Goal: Transaction & Acquisition: Download file/media

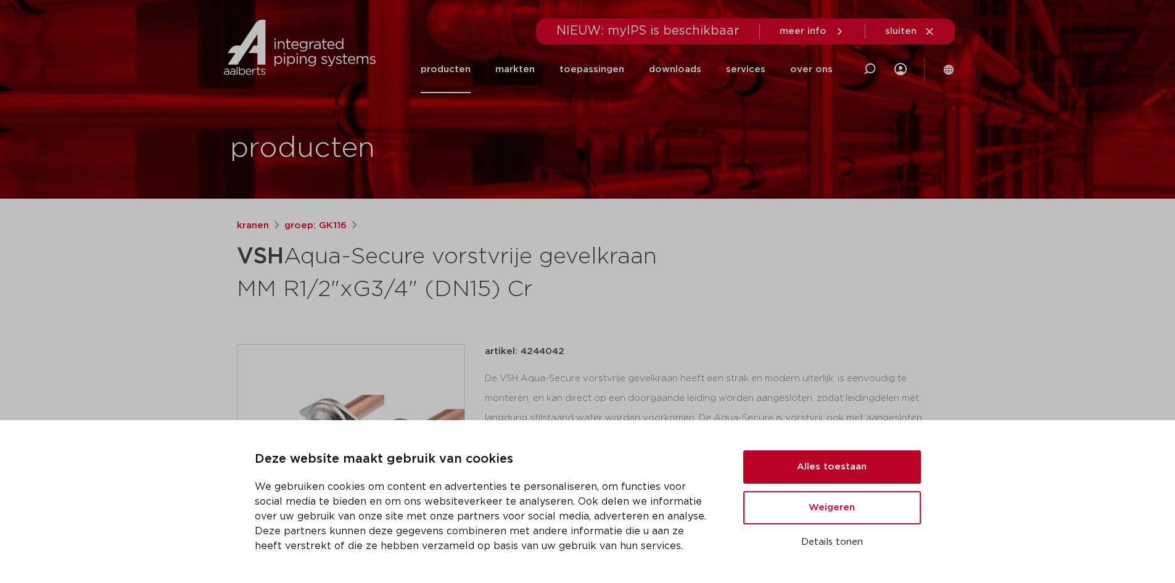
click at [806, 459] on button "Alles toestaan" at bounding box center [832, 466] width 178 height 33
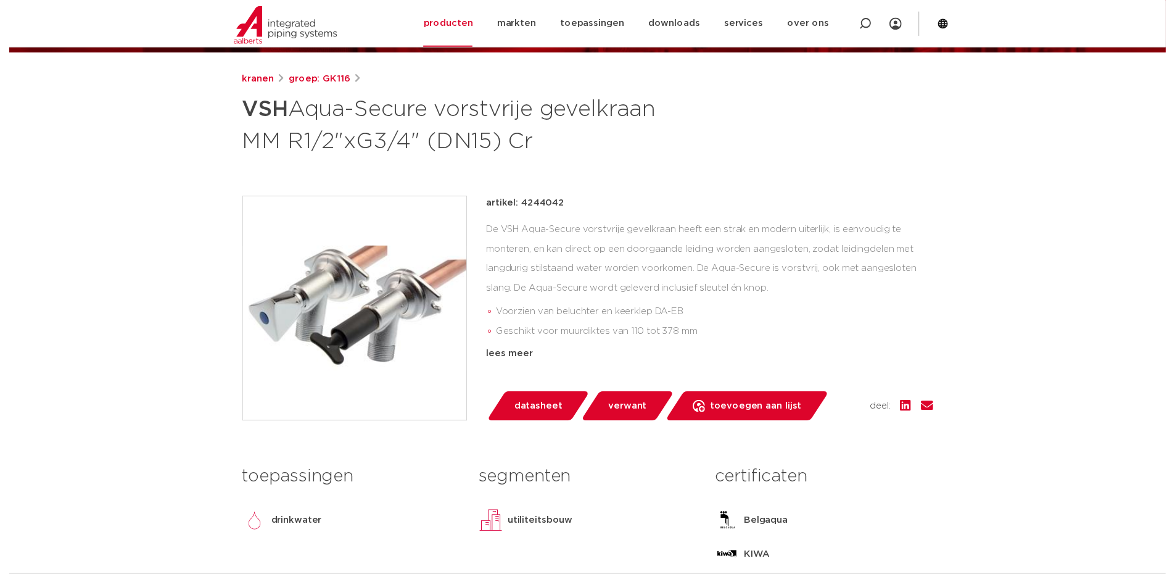
scroll to position [185, 0]
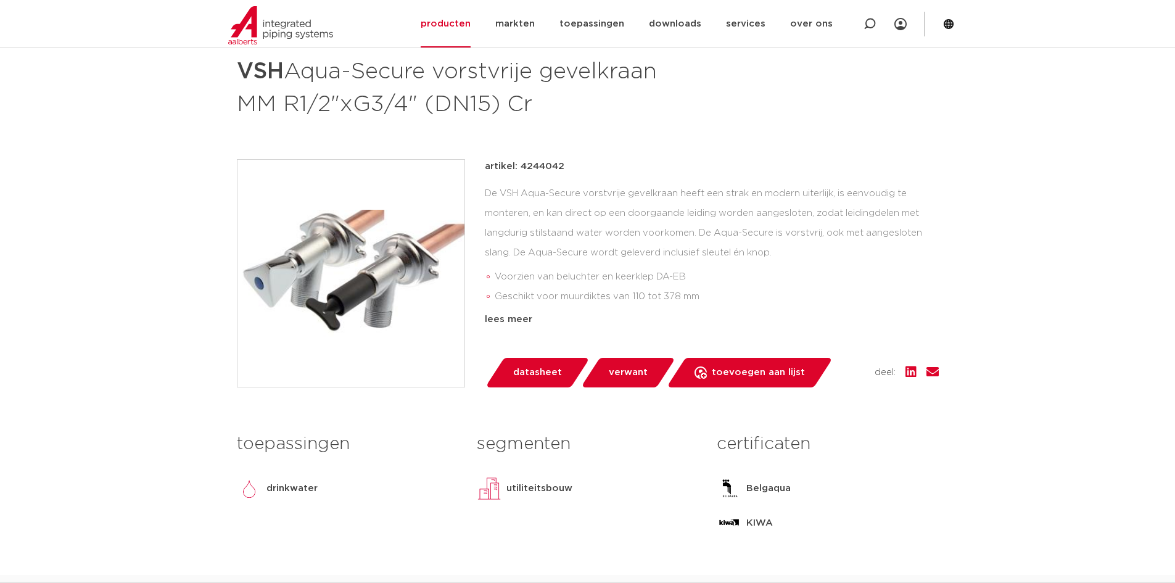
click at [540, 372] on span "datasheet" at bounding box center [537, 373] width 49 height 20
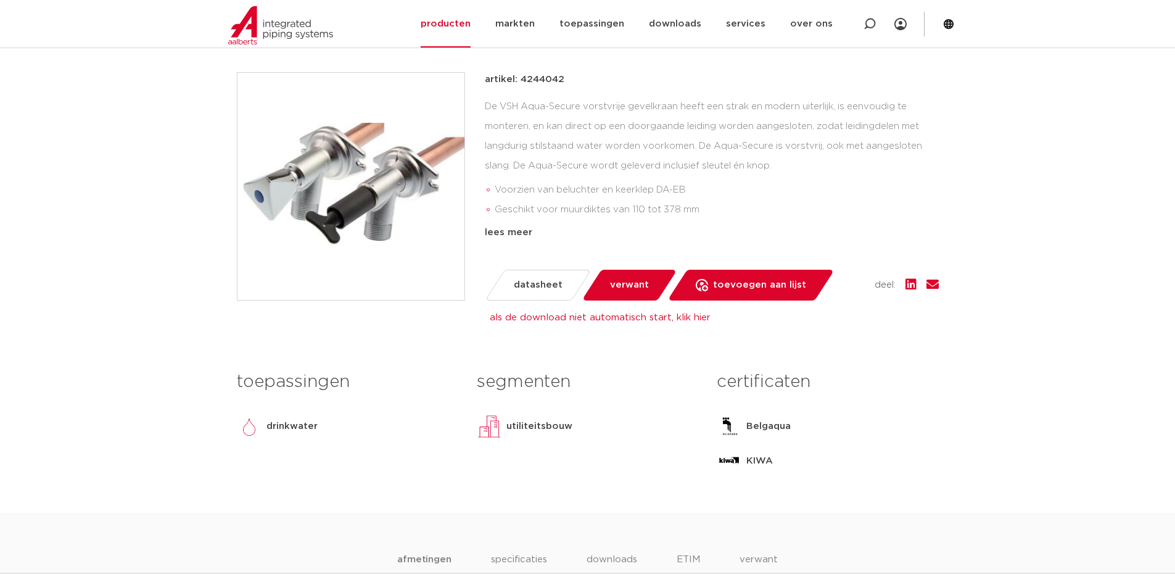
scroll to position [308, 0]
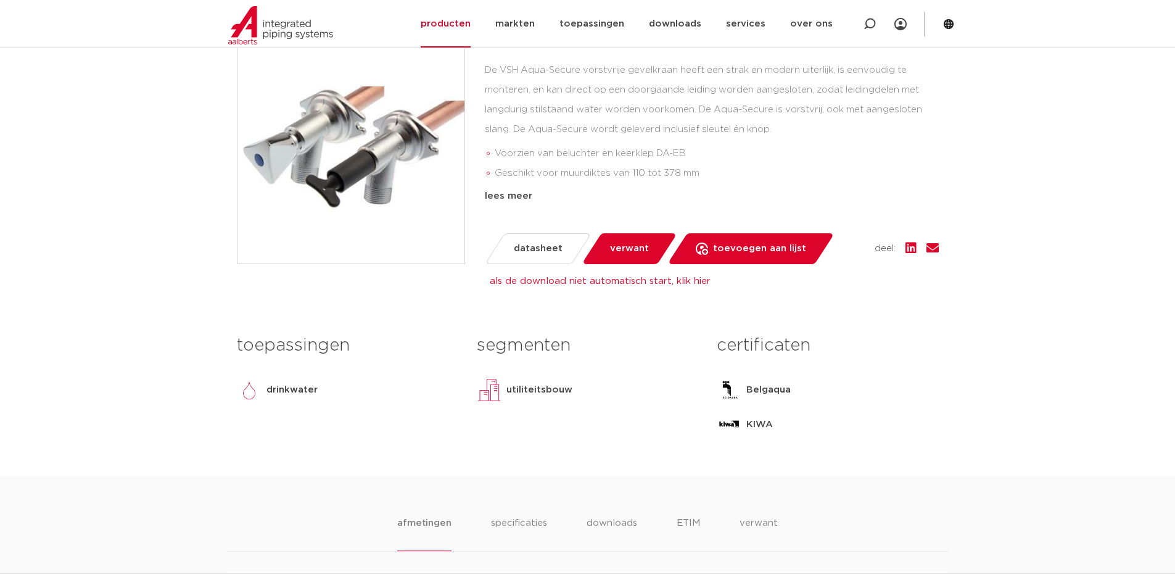
click at [536, 247] on span "datasheet" at bounding box center [538, 249] width 49 height 20
click at [546, 278] on link "als de download niet automatisch start, klik hier" at bounding box center [600, 280] width 221 height 9
click at [616, 247] on span "verwant" at bounding box center [629, 249] width 39 height 20
